Goal: Task Accomplishment & Management: Complete application form

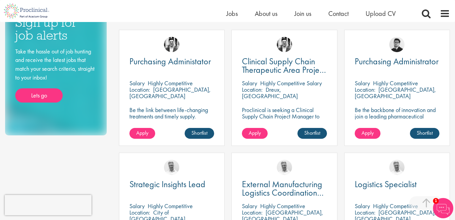
scroll to position [130, 0]
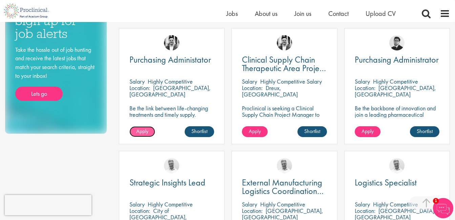
click at [137, 133] on span "Apply" at bounding box center [142, 131] width 12 height 7
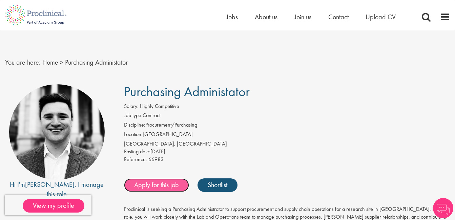
click at [157, 183] on link "Apply for this job" at bounding box center [156, 186] width 65 height 14
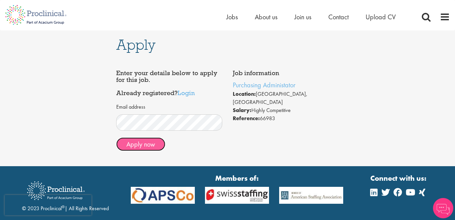
click at [131, 143] on button "Apply now" at bounding box center [140, 145] width 49 height 14
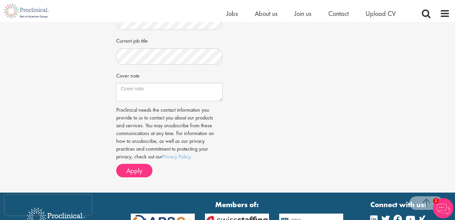
scroll to position [222, 0]
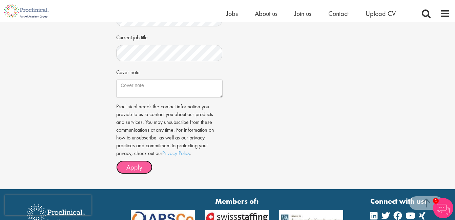
click at [139, 170] on span "Apply" at bounding box center [134, 167] width 16 height 9
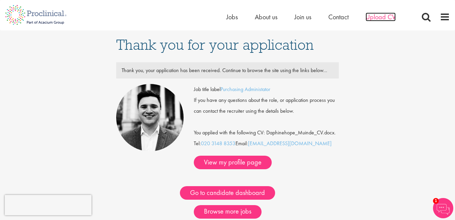
click at [378, 17] on span "Upload CV" at bounding box center [381, 17] width 30 height 9
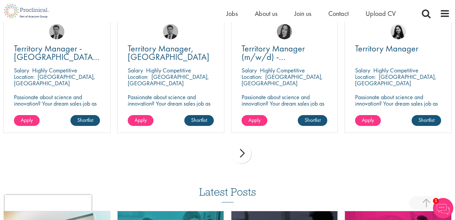
scroll to position [491, 0]
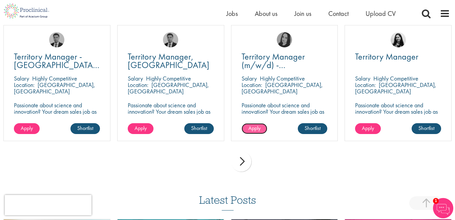
click at [253, 126] on span "Apply" at bounding box center [255, 128] width 12 height 7
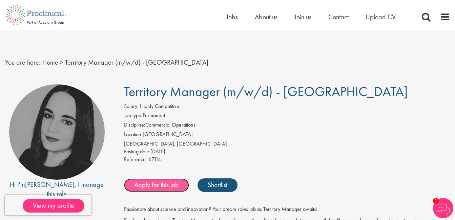
click at [160, 185] on link "Apply for this job" at bounding box center [156, 186] width 65 height 14
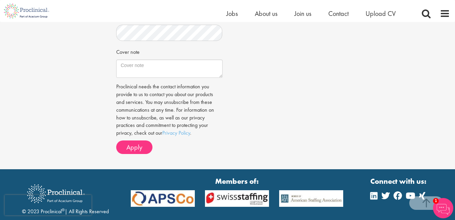
scroll to position [286, 0]
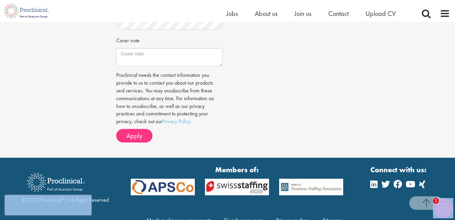
drag, startPoint x: 452, startPoint y: 199, endPoint x: 452, endPoint y: 204, distance: 5.4
click at [125, 137] on button "Apply" at bounding box center [134, 136] width 36 height 14
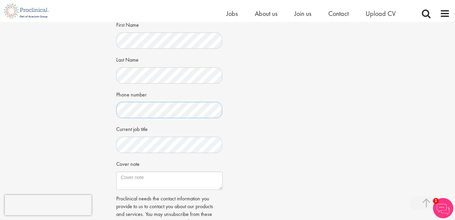
scroll to position [321, 0]
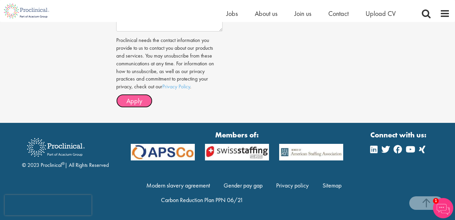
click at [138, 101] on span "Apply" at bounding box center [134, 101] width 16 height 9
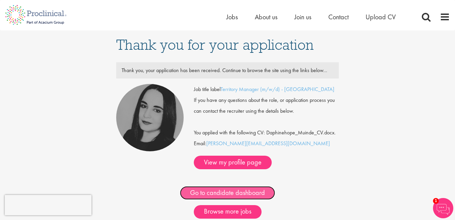
click at [229, 200] on link "Go to candidate dashboard" at bounding box center [227, 193] width 95 height 14
